Goal: Information Seeking & Learning: Learn about a topic

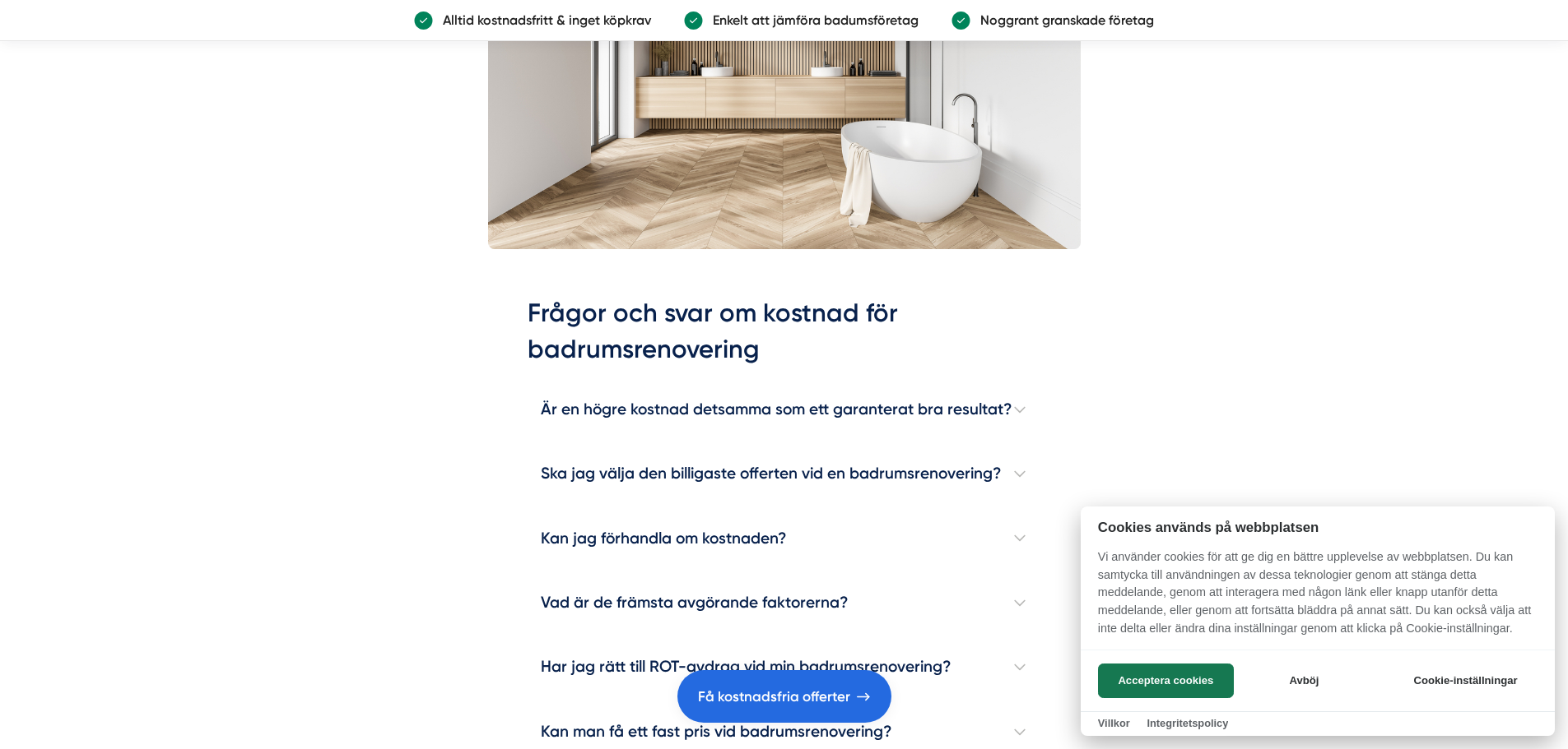
scroll to position [4852, 0]
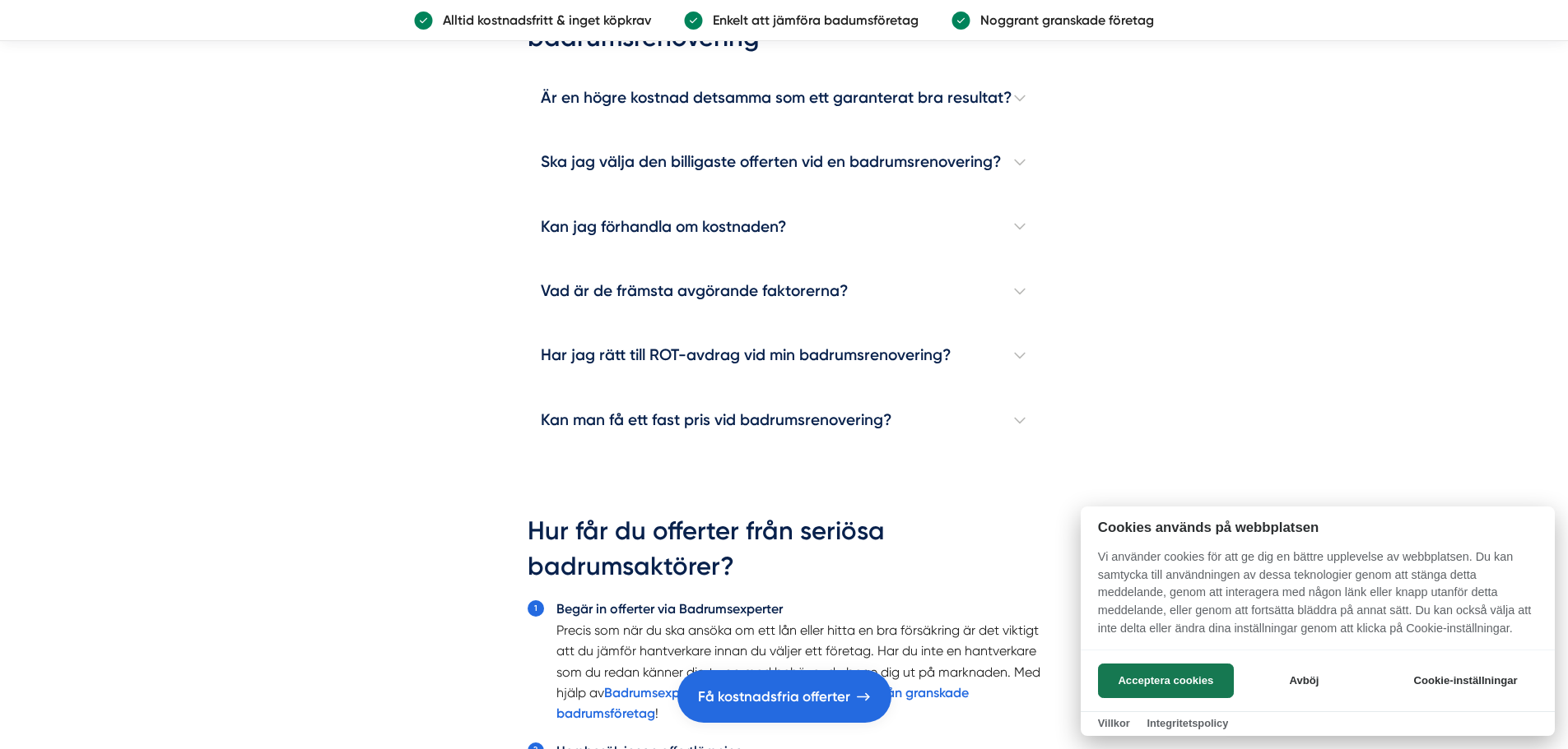
click at [644, 236] on div at bounding box center [784, 374] width 1568 height 749
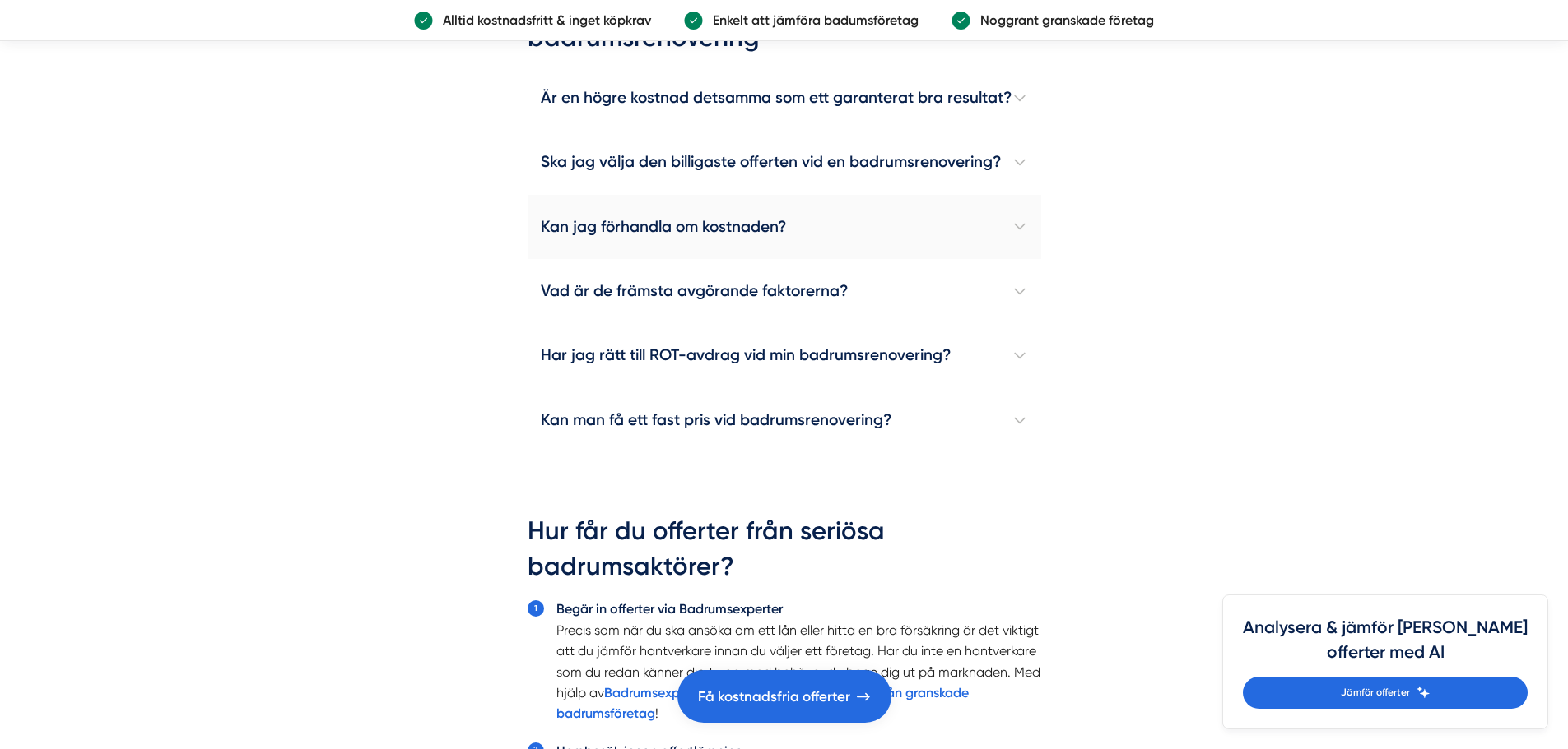
click at [644, 230] on h4 "Kan jag förhandla om kostnaden?" at bounding box center [784, 227] width 514 height 64
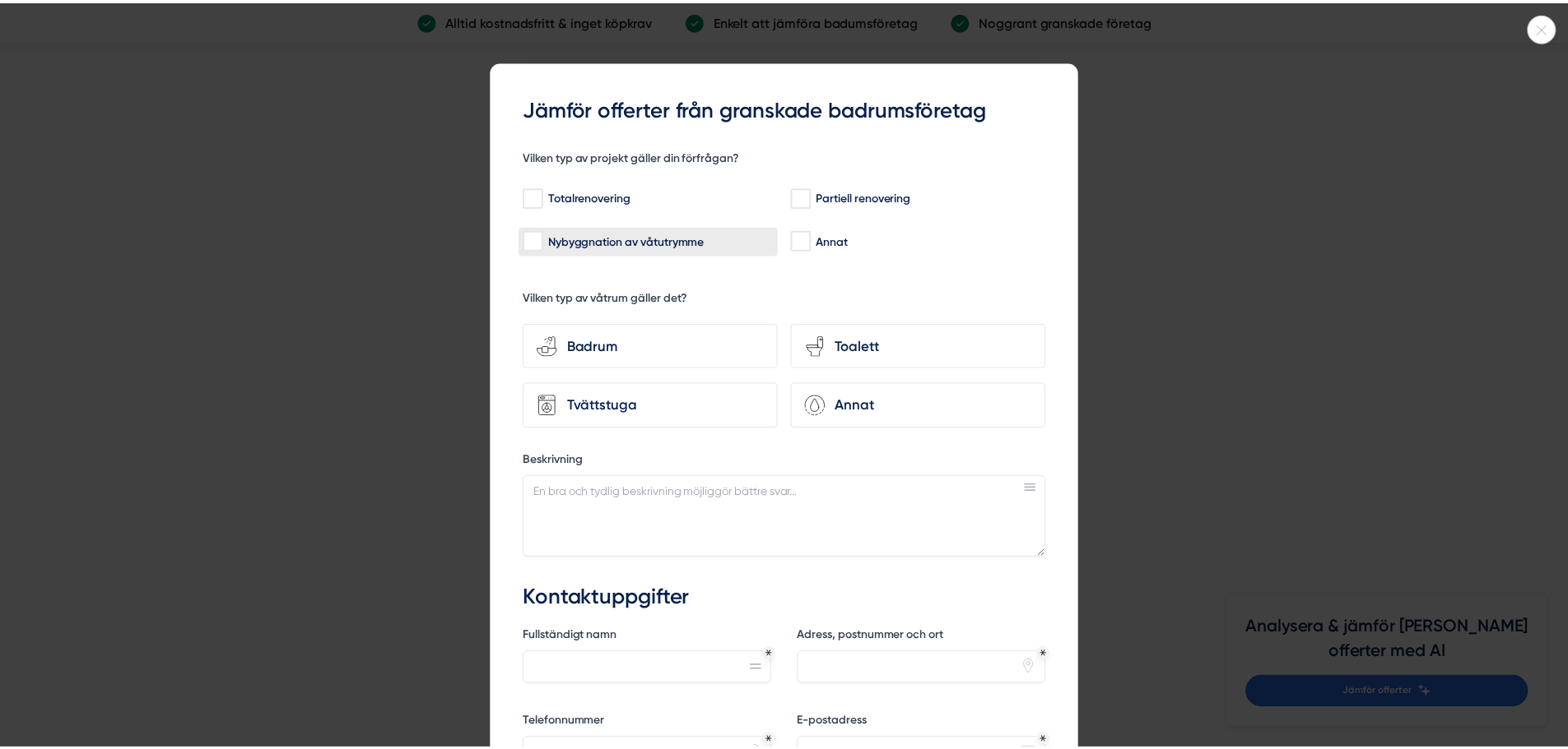
scroll to position [5099, 0]
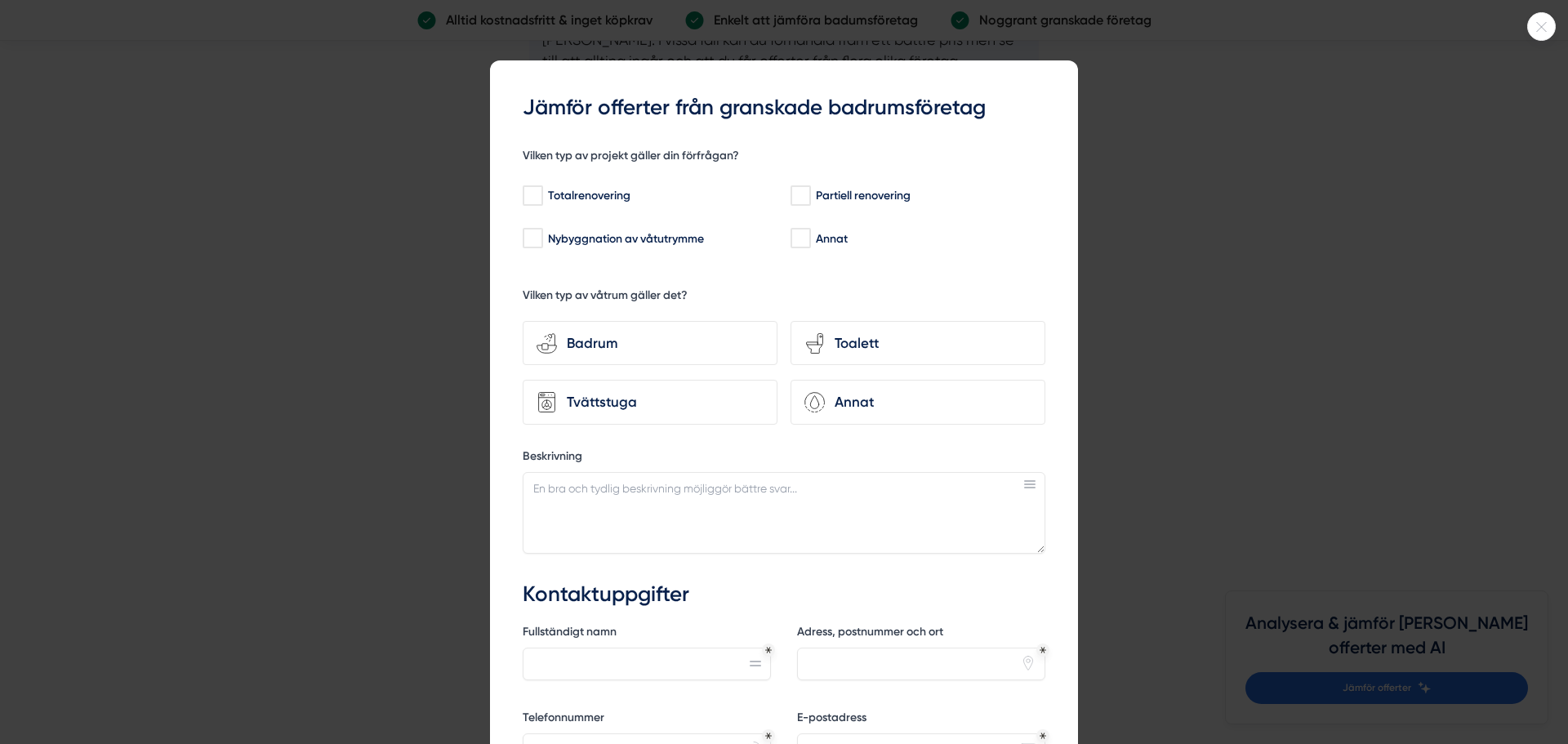
click at [371, 235] on div at bounding box center [784, 372] width 1568 height 744
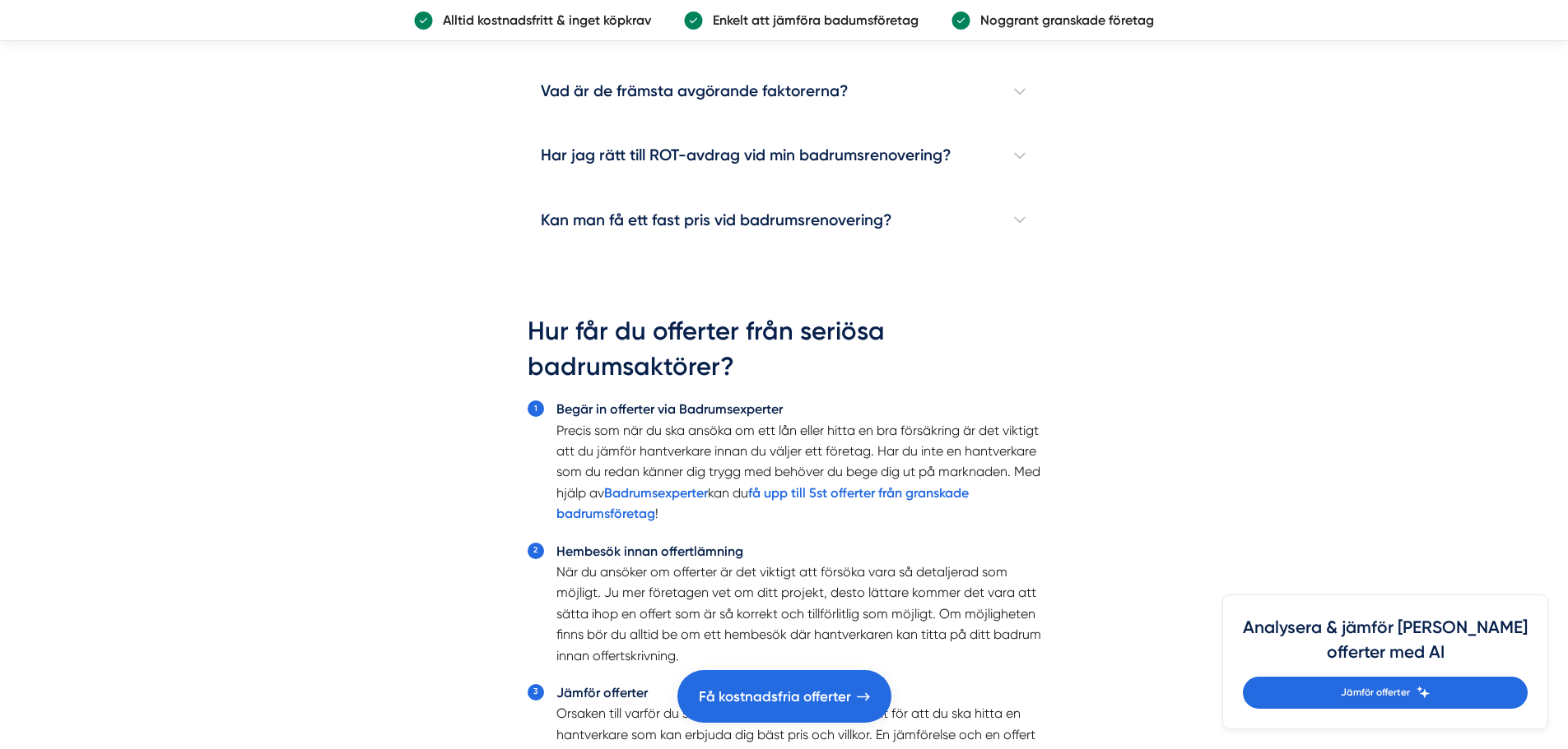
scroll to position [5509, 0]
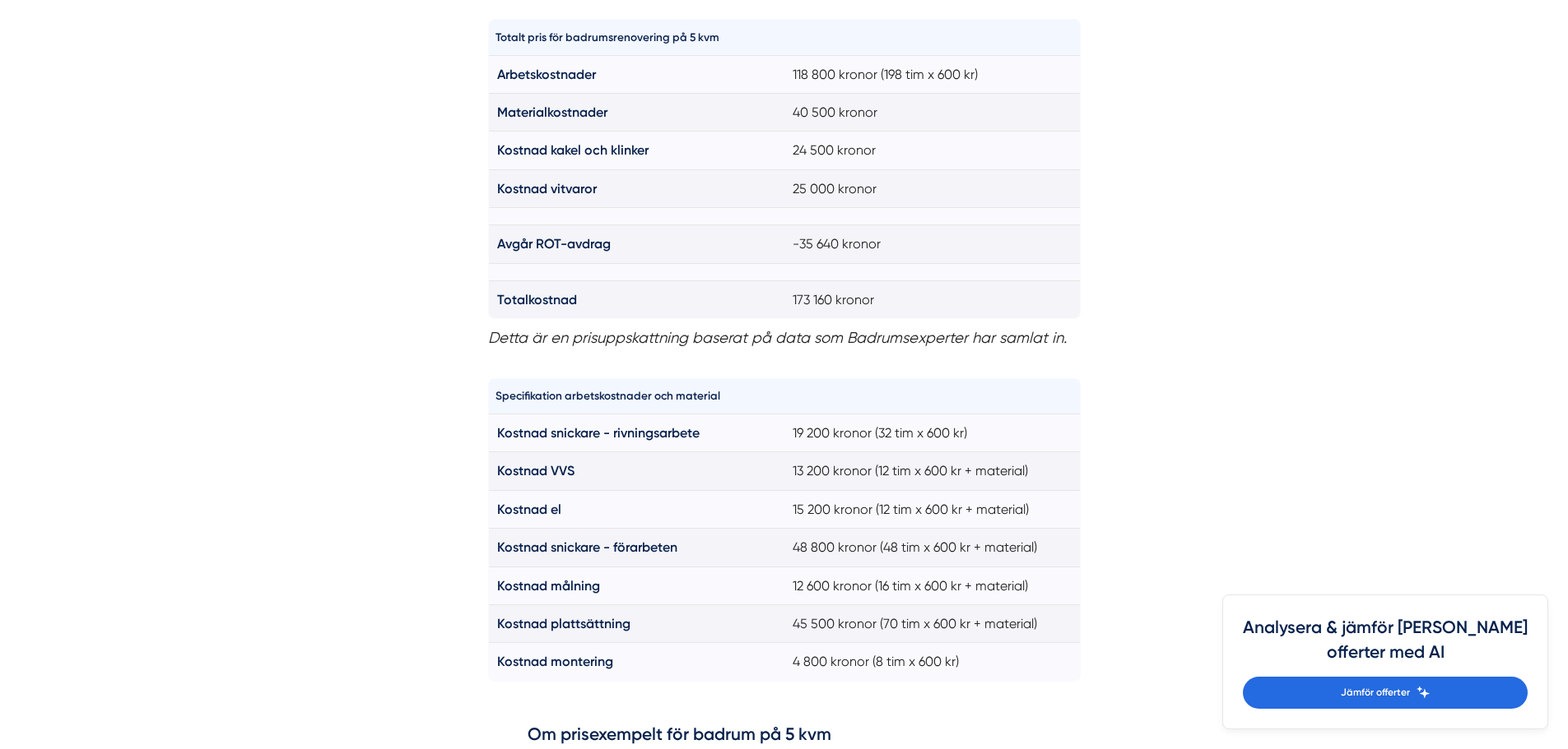
scroll to position [1645, 0]
